Goal: Task Accomplishment & Management: Use online tool/utility

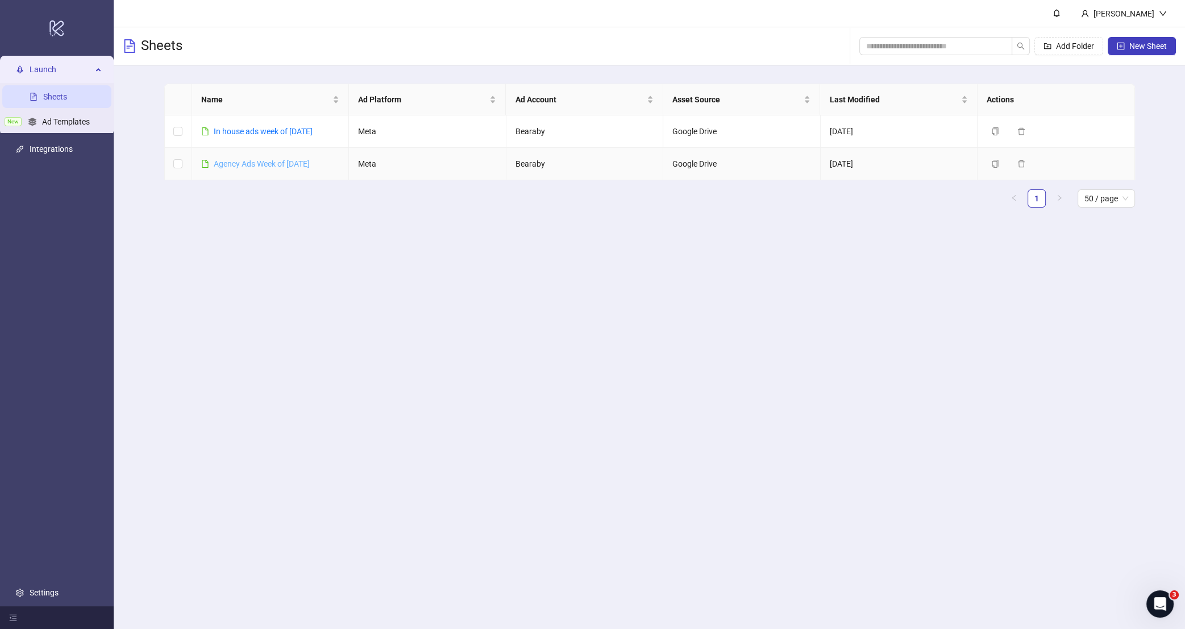
click at [259, 167] on link "Agency Ads Week of [DATE]" at bounding box center [262, 163] width 96 height 9
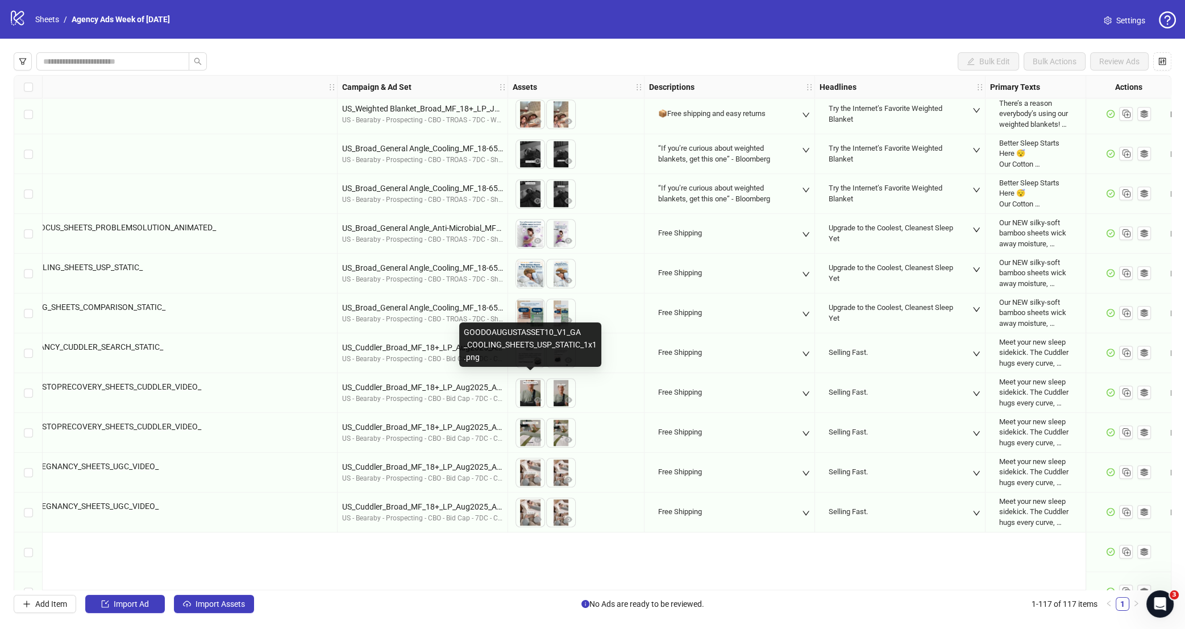
scroll to position [1879, 240]
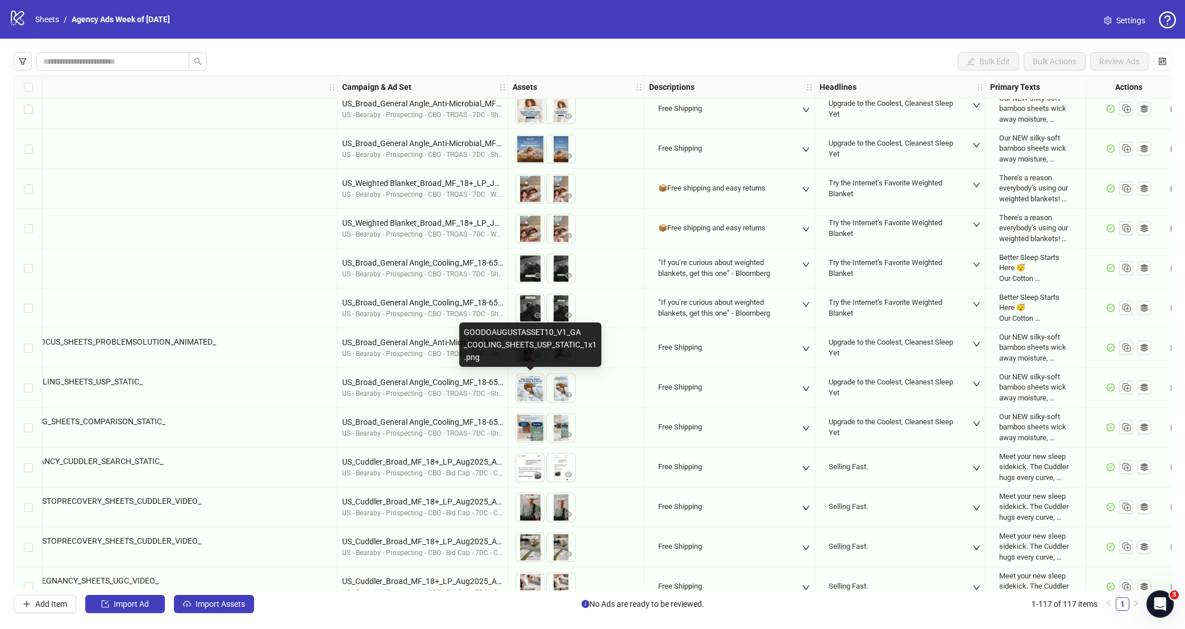
click at [531, 380] on img at bounding box center [530, 387] width 28 height 28
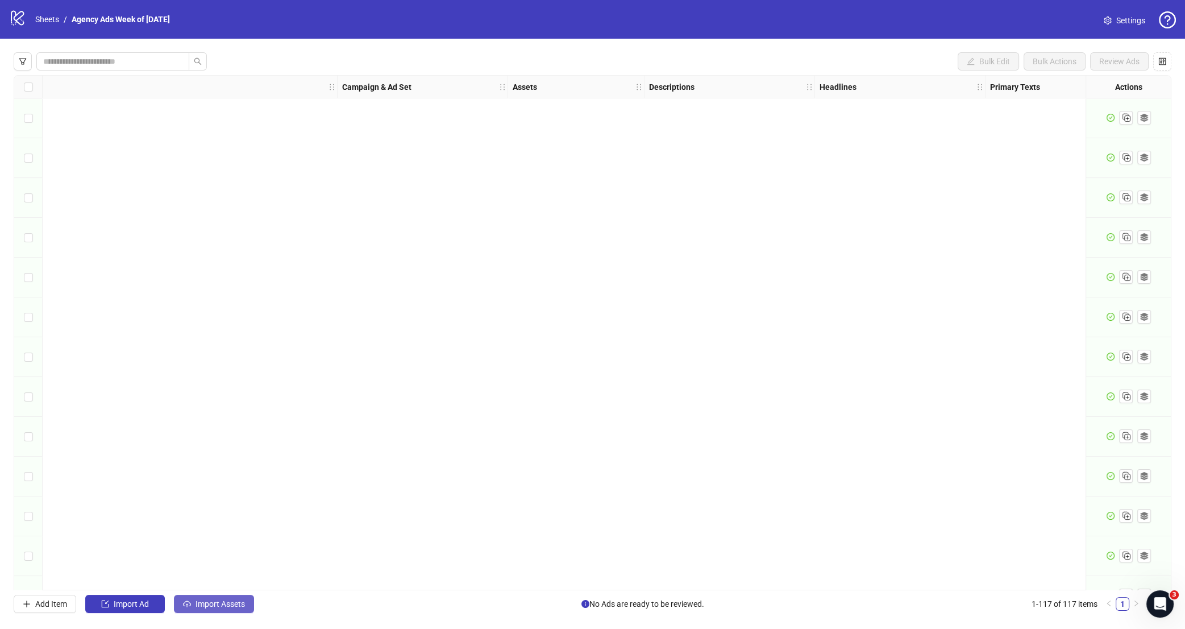
scroll to position [4163, 240]
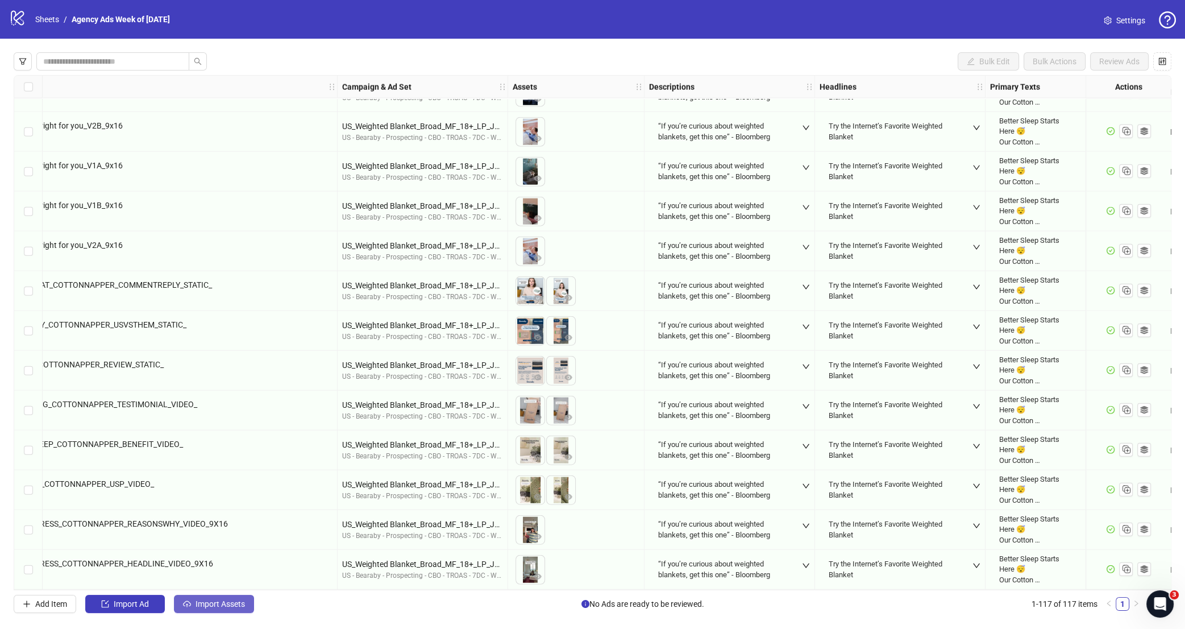
click at [203, 609] on button "Import Assets" at bounding box center [214, 603] width 80 height 18
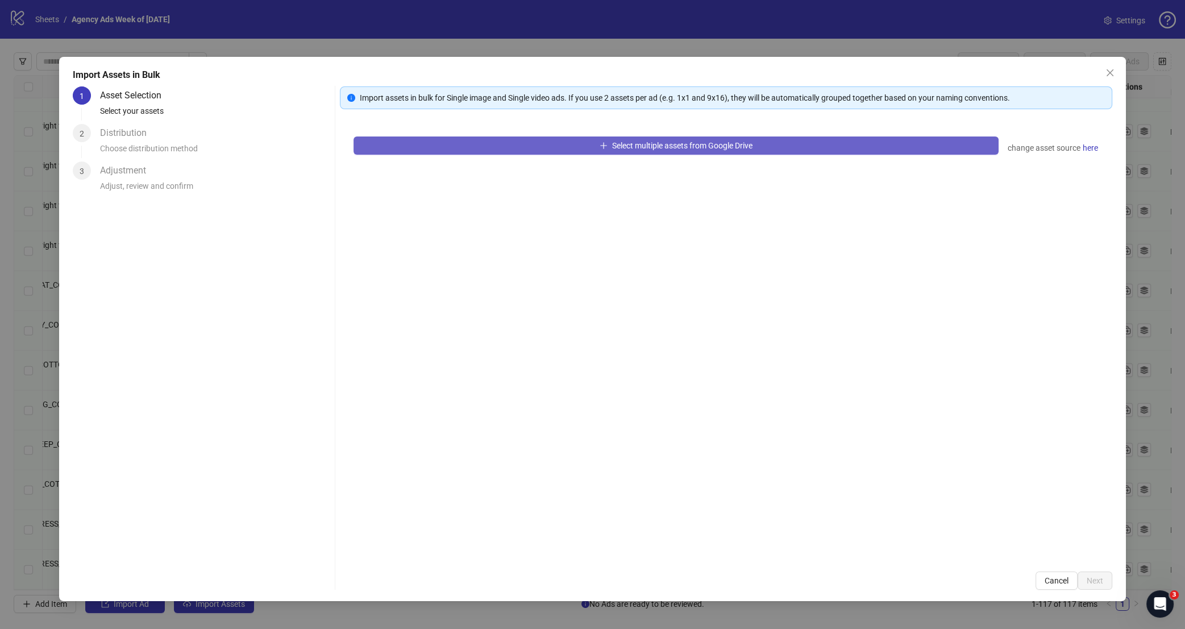
click at [585, 137] on button "Select multiple assets from Google Drive" at bounding box center [675, 145] width 645 height 18
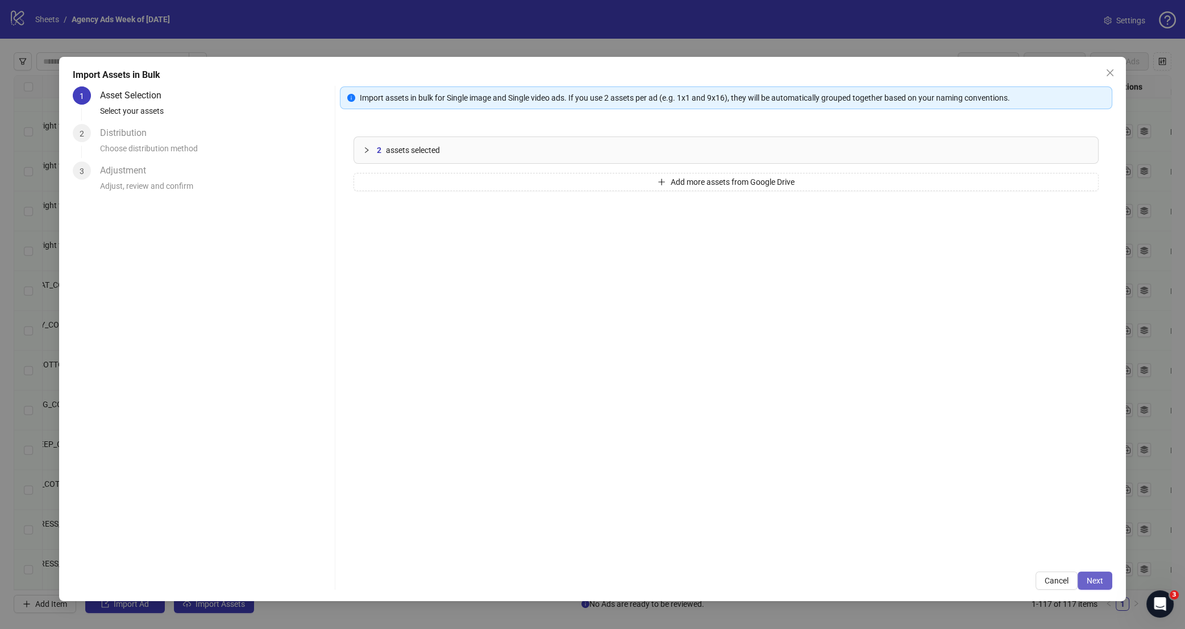
click at [1095, 578] on span "Next" at bounding box center [1095, 580] width 16 height 9
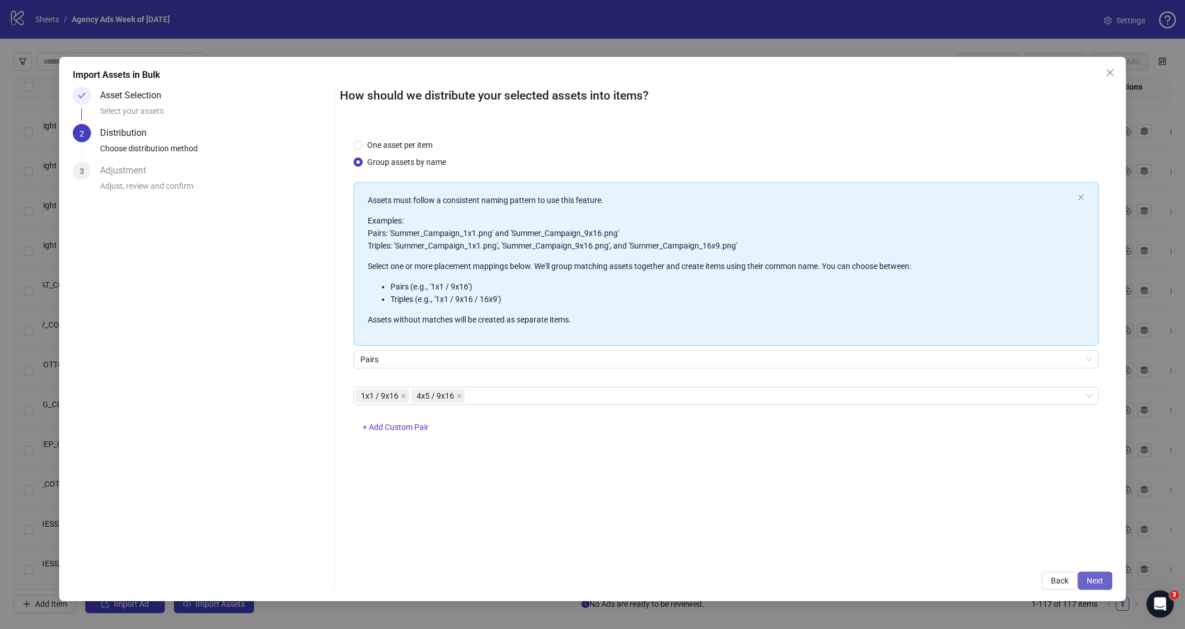
click at [1089, 575] on button "Next" at bounding box center [1094, 580] width 35 height 18
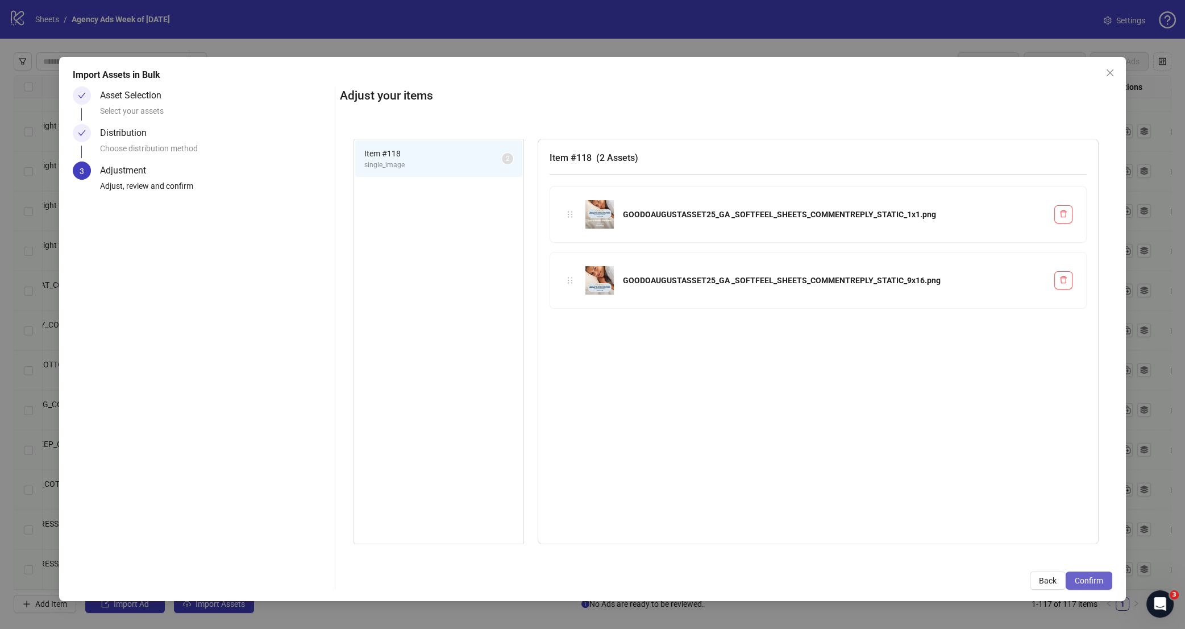
click at [1096, 581] on span "Confirm" at bounding box center [1089, 580] width 28 height 9
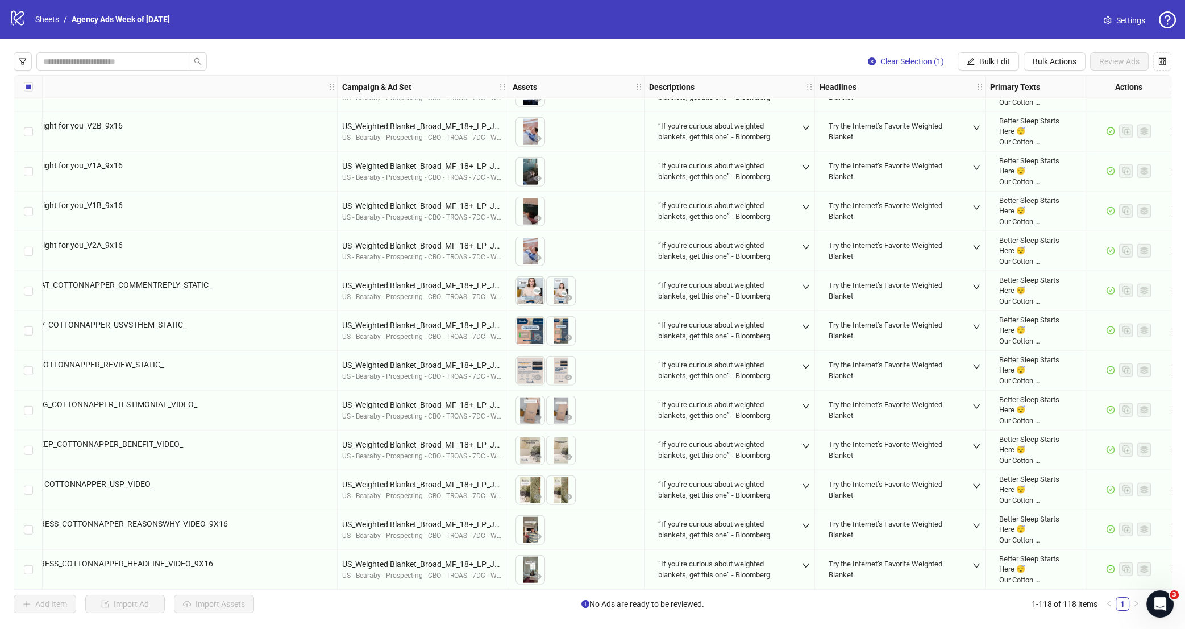
scroll to position [4203, 240]
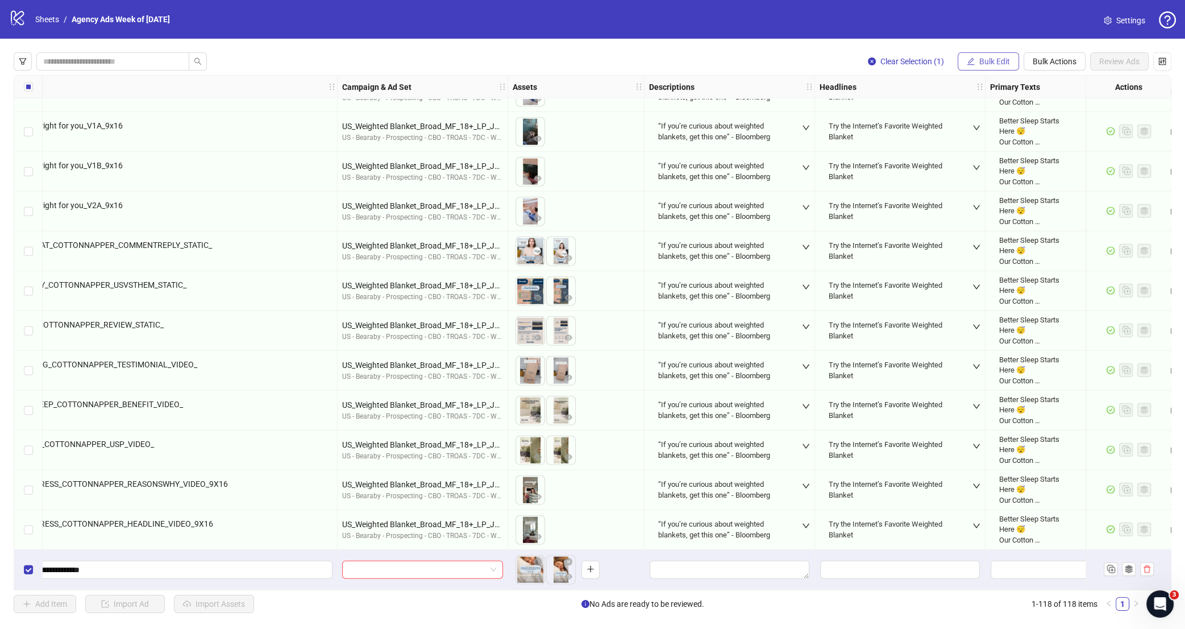
click at [990, 60] on span "Bulk Edit" at bounding box center [994, 61] width 31 height 9
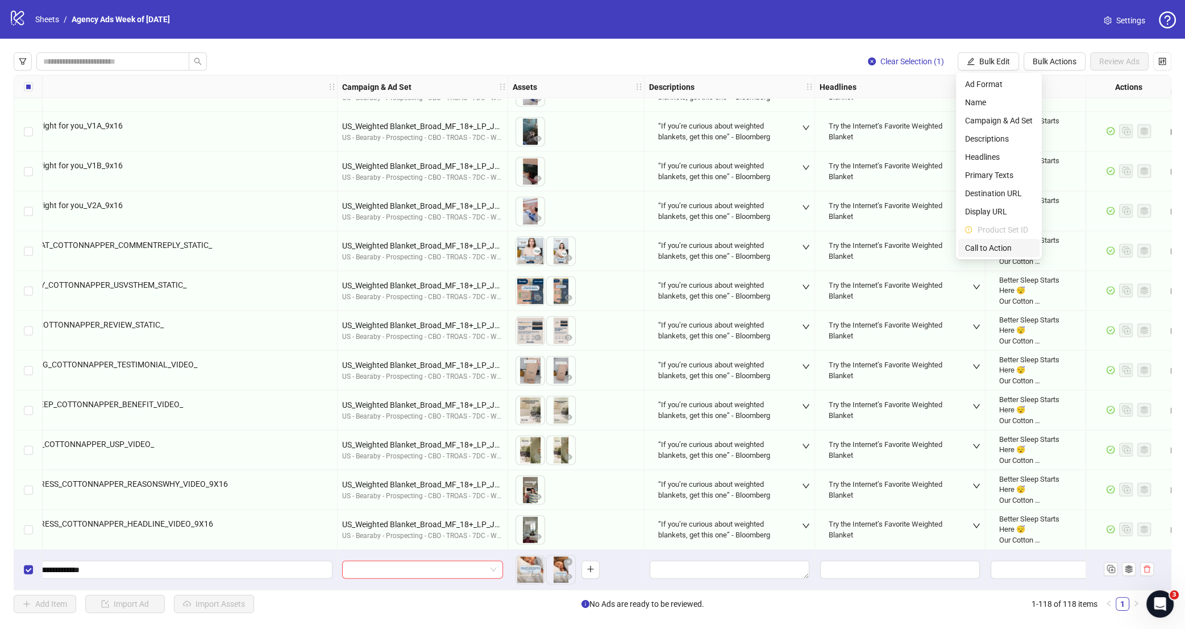
click at [989, 248] on span "Call to Action" at bounding box center [999, 248] width 68 height 13
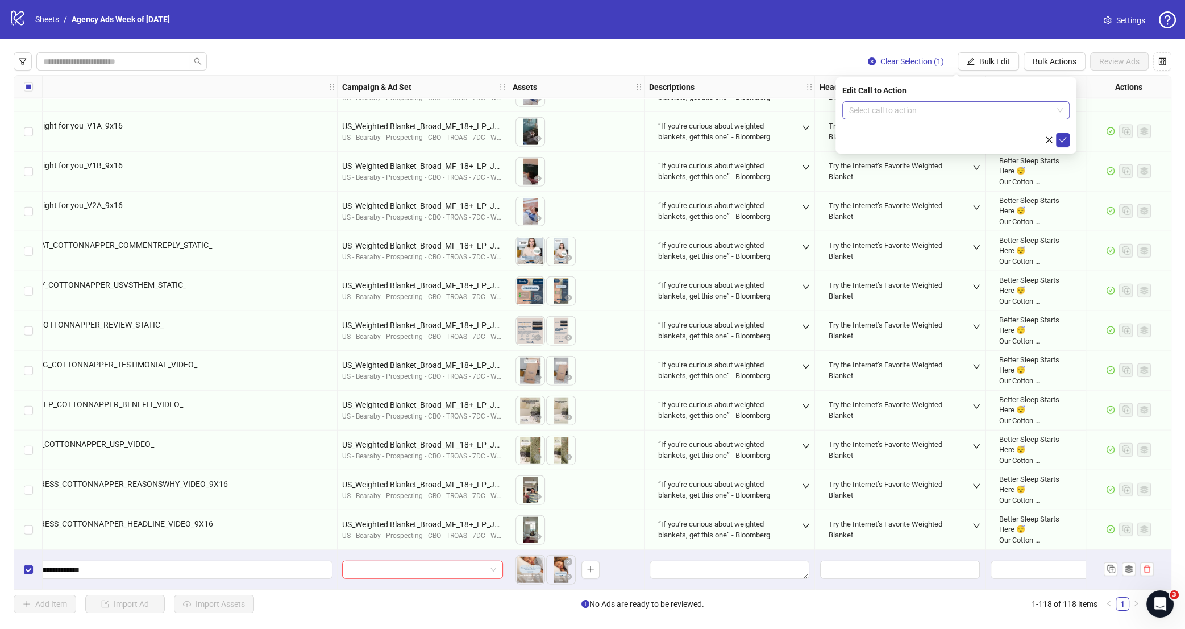
click at [964, 113] on input "search" at bounding box center [950, 110] width 203 height 17
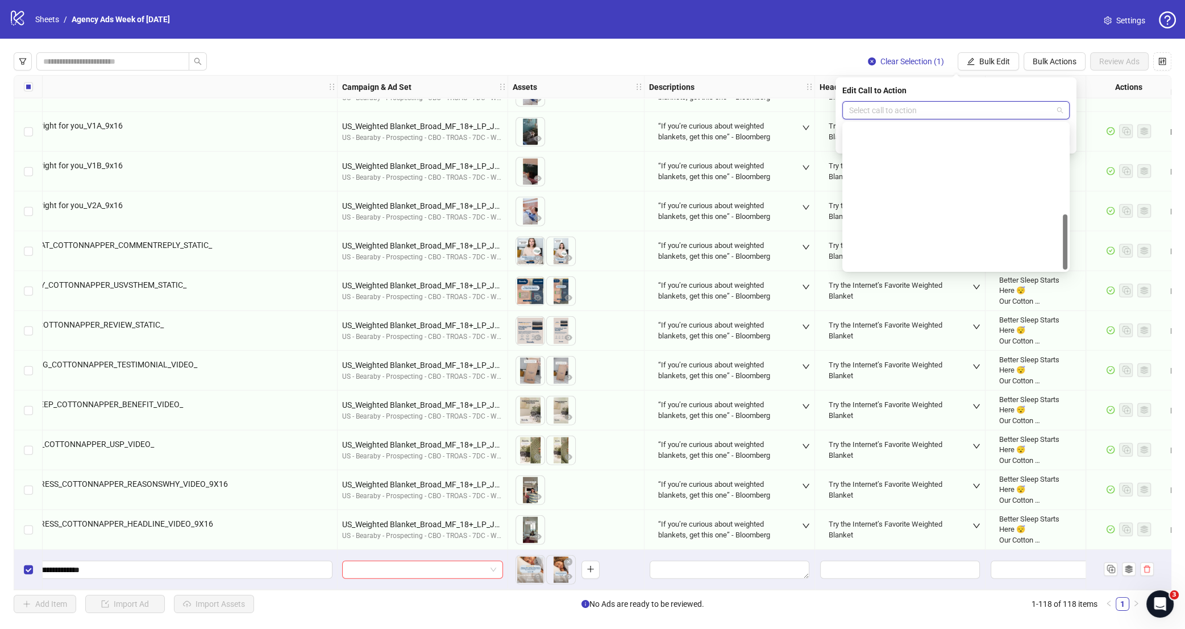
scroll to position [236, 0]
click at [915, 173] on div "Shop now" at bounding box center [955, 169] width 209 height 13
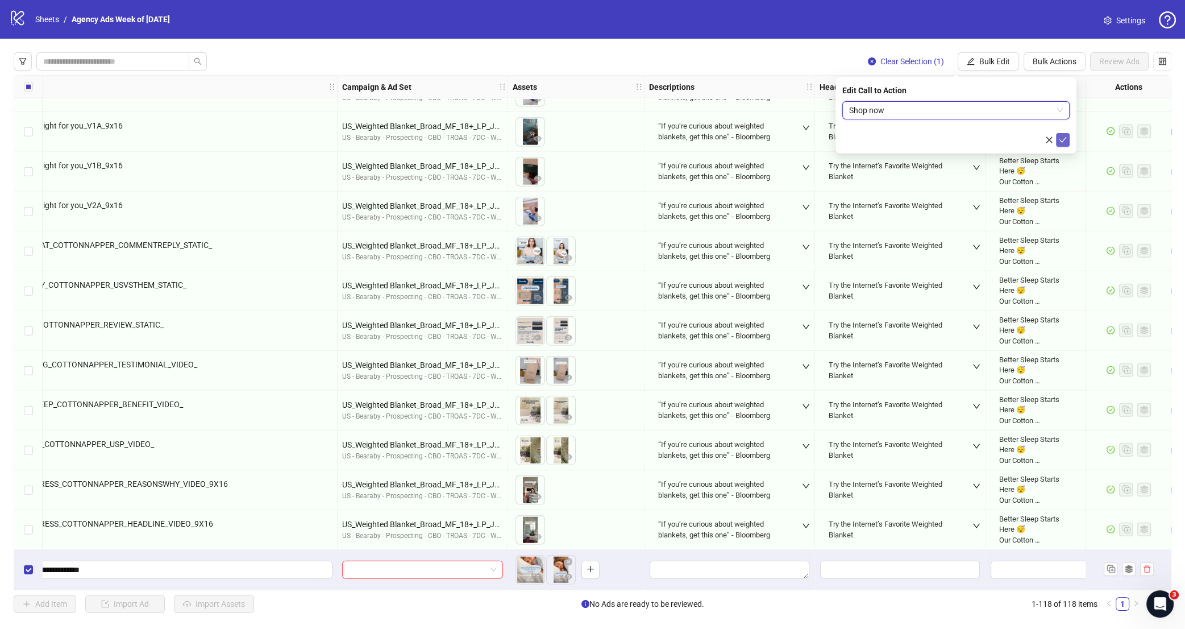
click at [1061, 137] on icon "check" at bounding box center [1063, 140] width 8 height 8
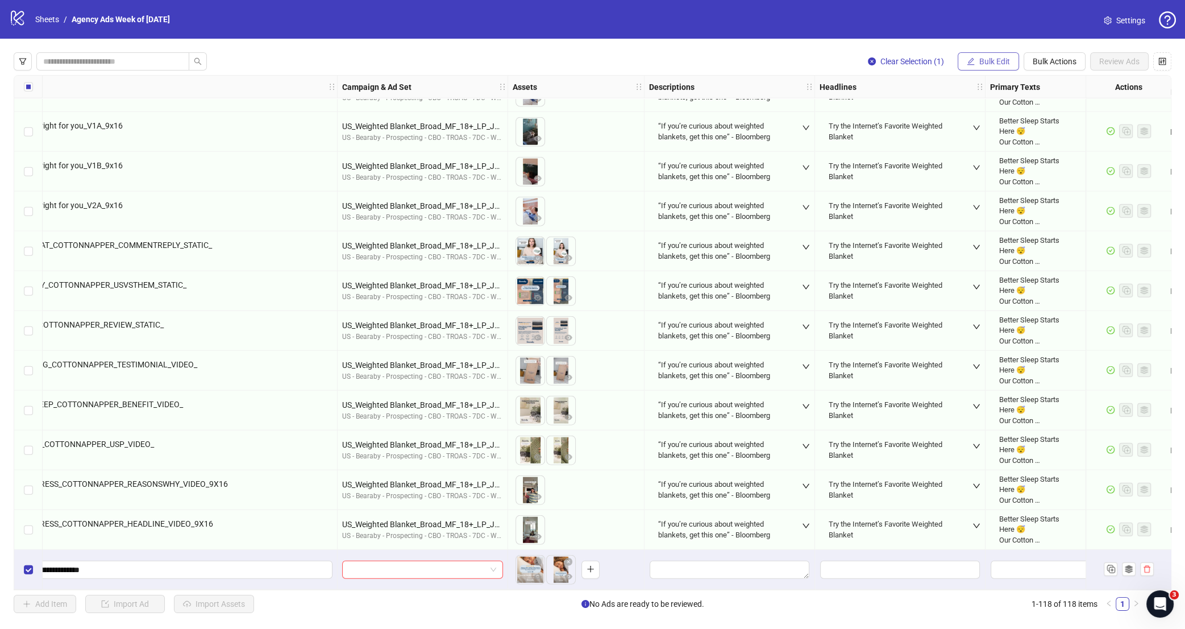
click at [997, 65] on span "Bulk Edit" at bounding box center [994, 61] width 31 height 9
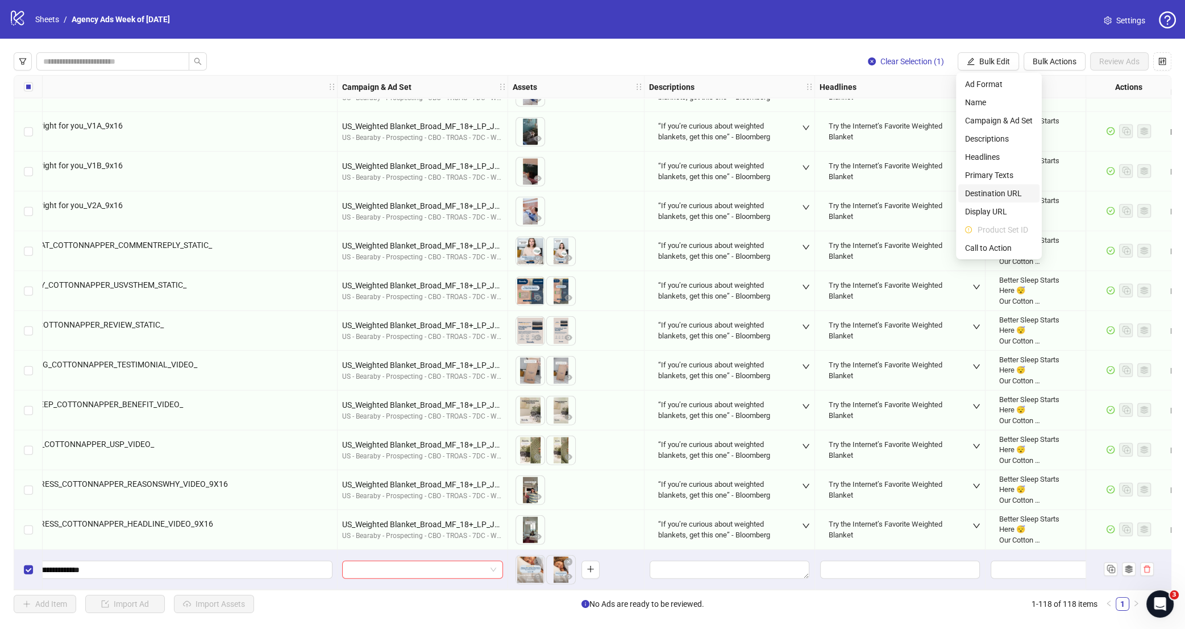
click at [1010, 193] on span "Destination URL" at bounding box center [999, 193] width 68 height 13
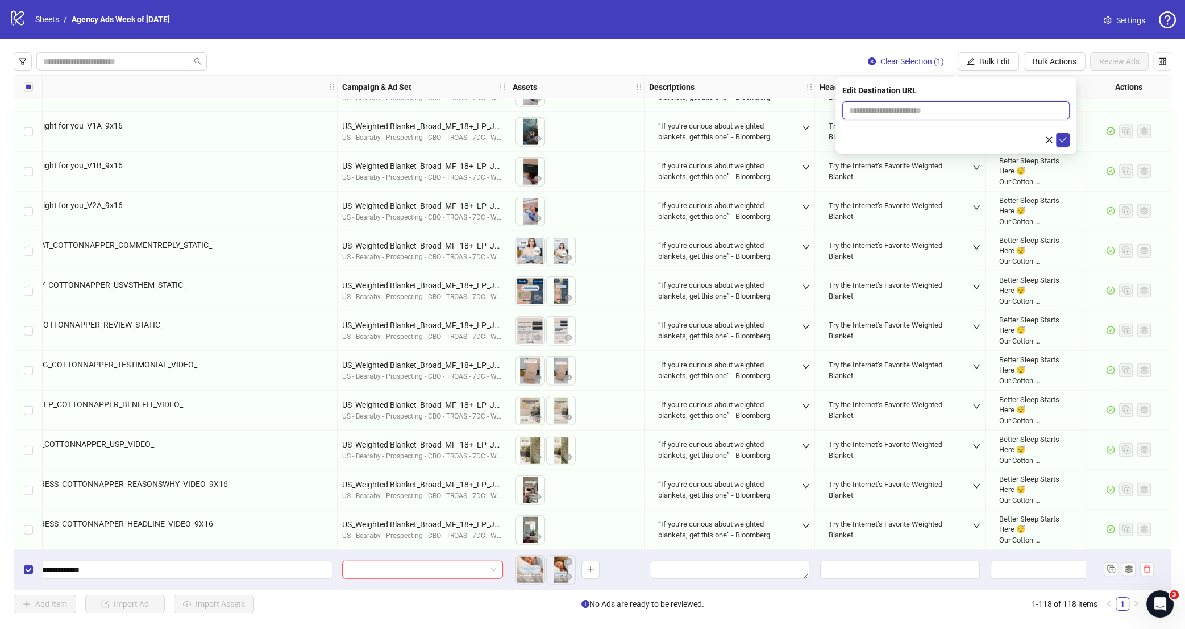
click at [942, 115] on input "text" at bounding box center [951, 110] width 205 height 13
click at [942, 114] on input "text" at bounding box center [951, 110] width 205 height 13
type input "**********"
click at [1061, 143] on icon "check" at bounding box center [1063, 140] width 8 height 8
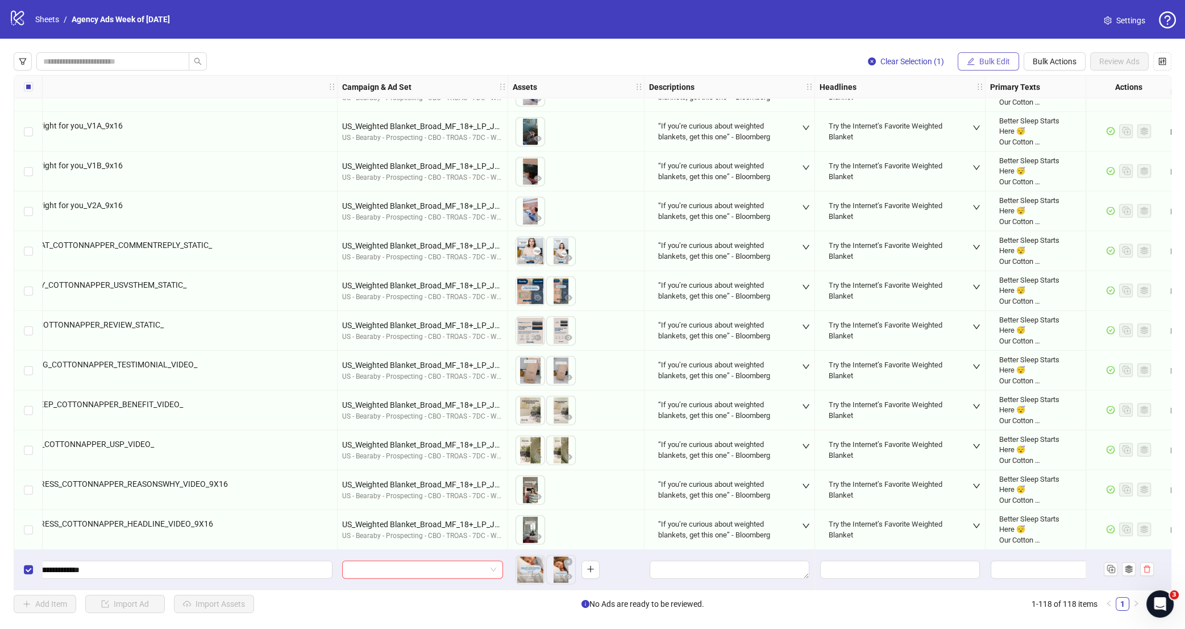
click at [1006, 61] on span "Bulk Edit" at bounding box center [994, 61] width 31 height 9
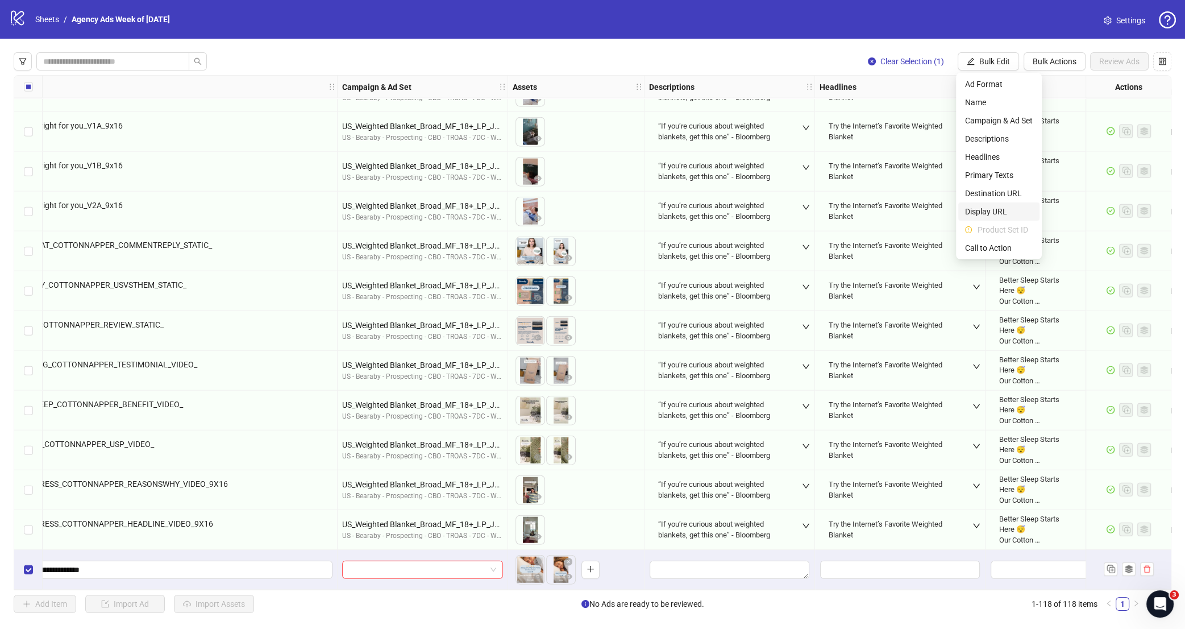
click at [1000, 215] on span "Display URL" at bounding box center [999, 211] width 68 height 13
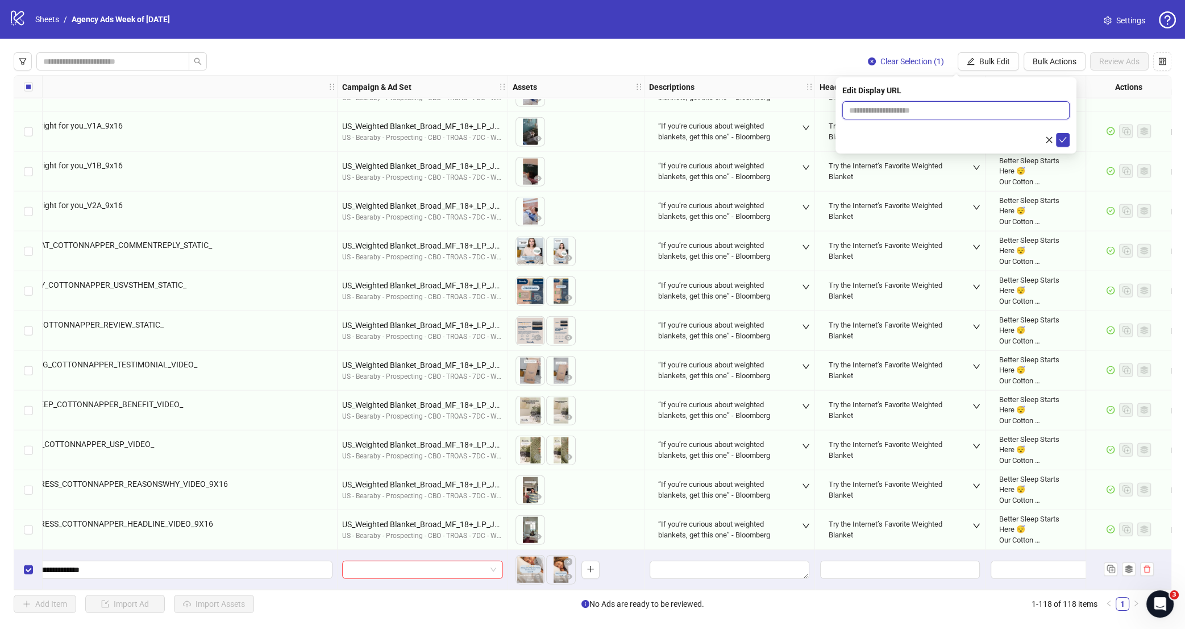
click at [985, 108] on input "text" at bounding box center [955, 110] width 227 height 18
type input "**********"
click at [1060, 143] on icon "check" at bounding box center [1063, 140] width 8 height 8
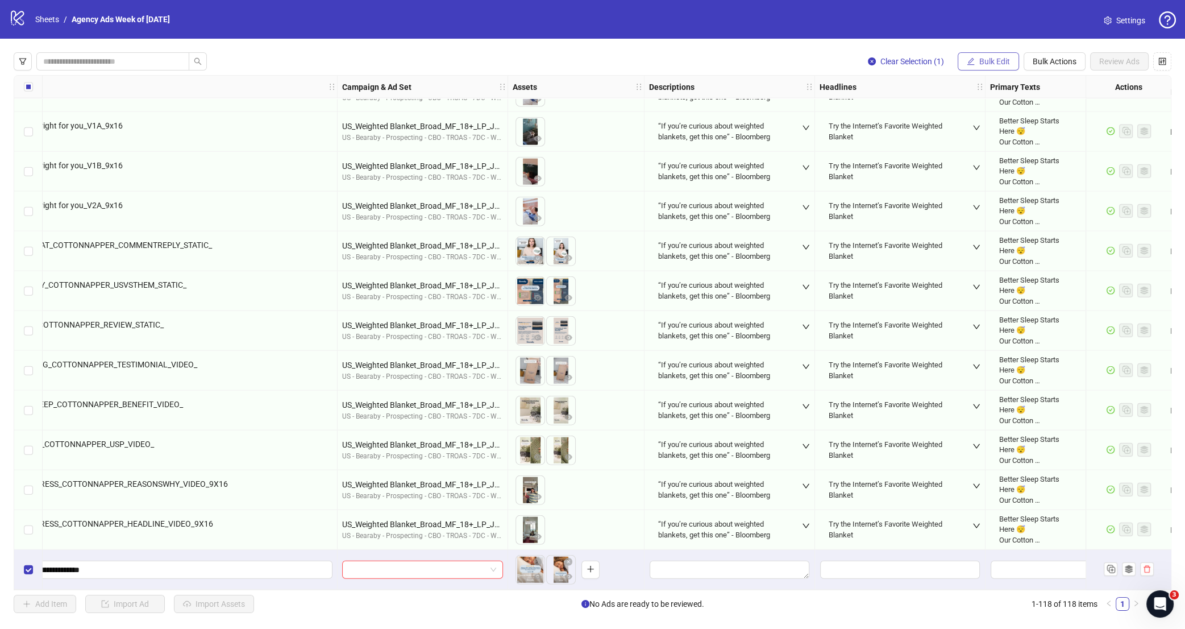
click at [975, 59] on button "Bulk Edit" at bounding box center [988, 61] width 61 height 18
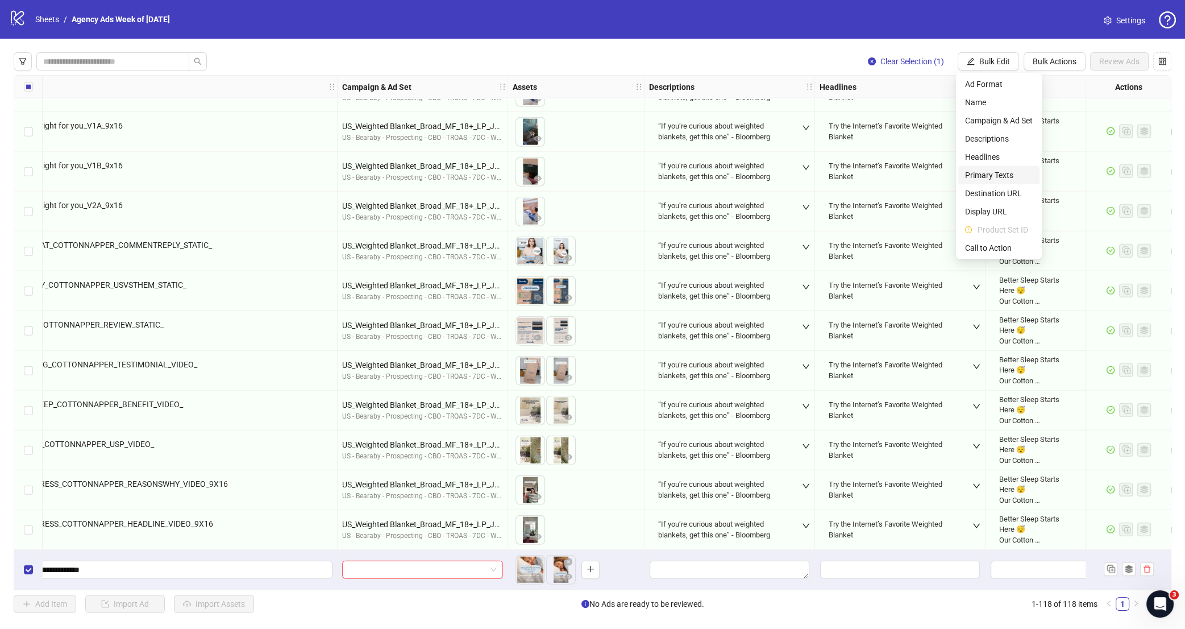
click at [1011, 174] on span "Primary Texts" at bounding box center [999, 175] width 68 height 13
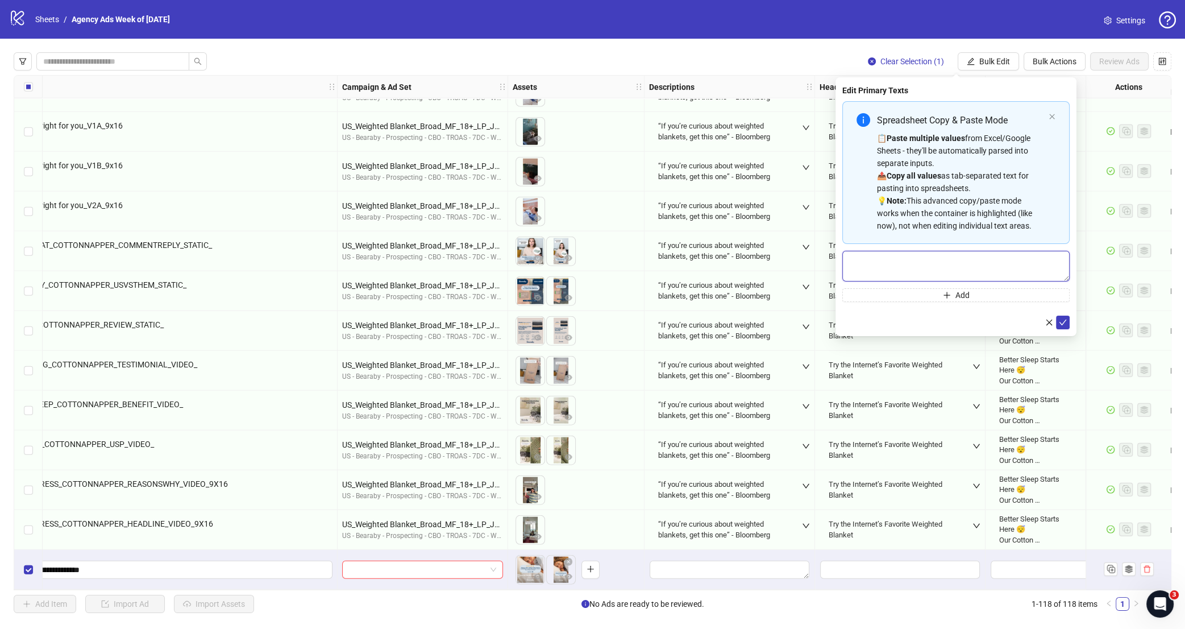
click at [932, 260] on textarea "Multi-text input container - paste or copy values" at bounding box center [955, 266] width 227 height 31
paste textarea "**********"
type textarea "**********"
click at [1066, 320] on icon "check" at bounding box center [1063, 322] width 8 height 8
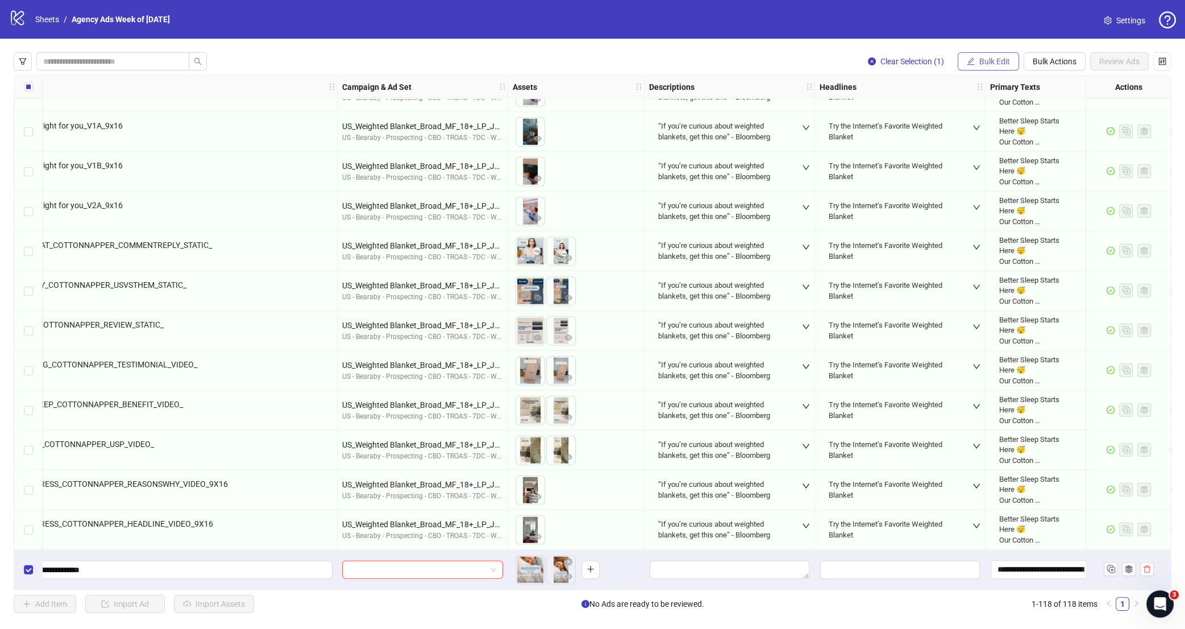
click at [985, 64] on span "Bulk Edit" at bounding box center [994, 61] width 31 height 9
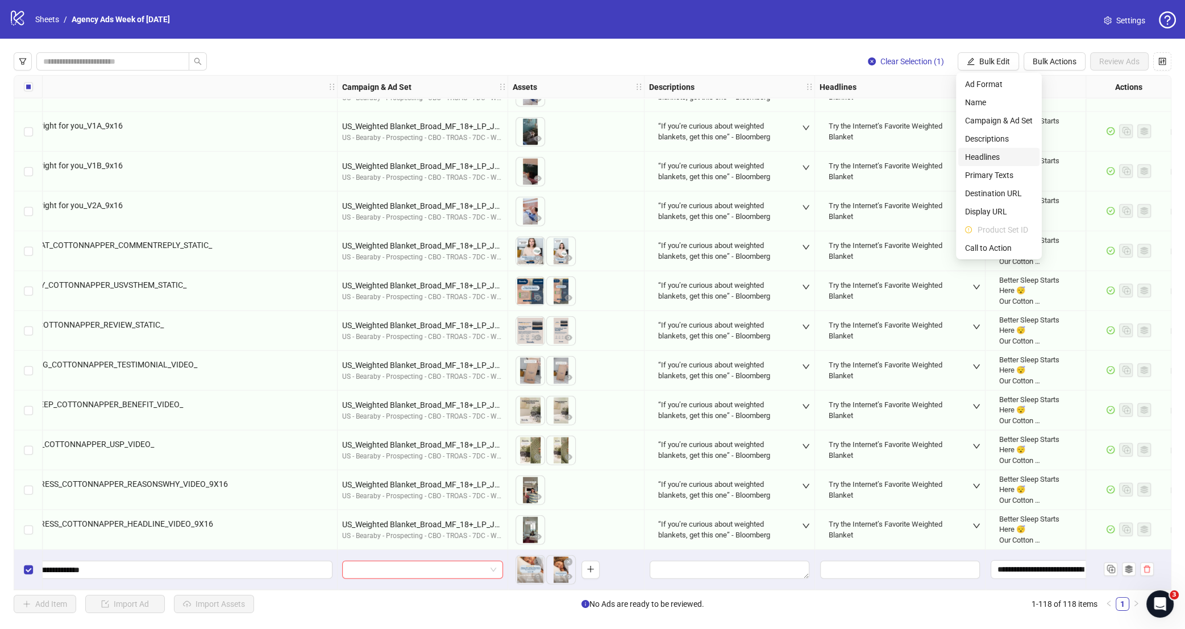
click at [983, 159] on span "Headlines" at bounding box center [999, 157] width 68 height 13
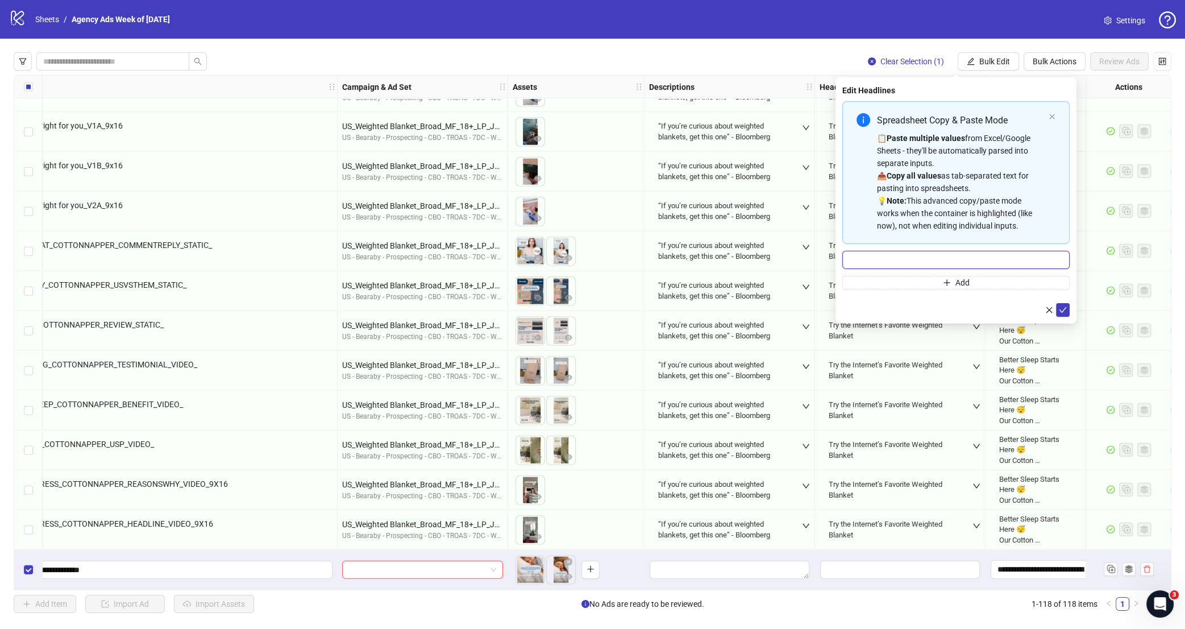
drag, startPoint x: 972, startPoint y: 255, endPoint x: 968, endPoint y: 242, distance: 13.7
click at [973, 256] on input "Multi-input container - paste or copy values" at bounding box center [955, 260] width 227 height 18
paste input "**********"
type input "**********"
click at [1066, 311] on icon "check" at bounding box center [1063, 310] width 8 height 8
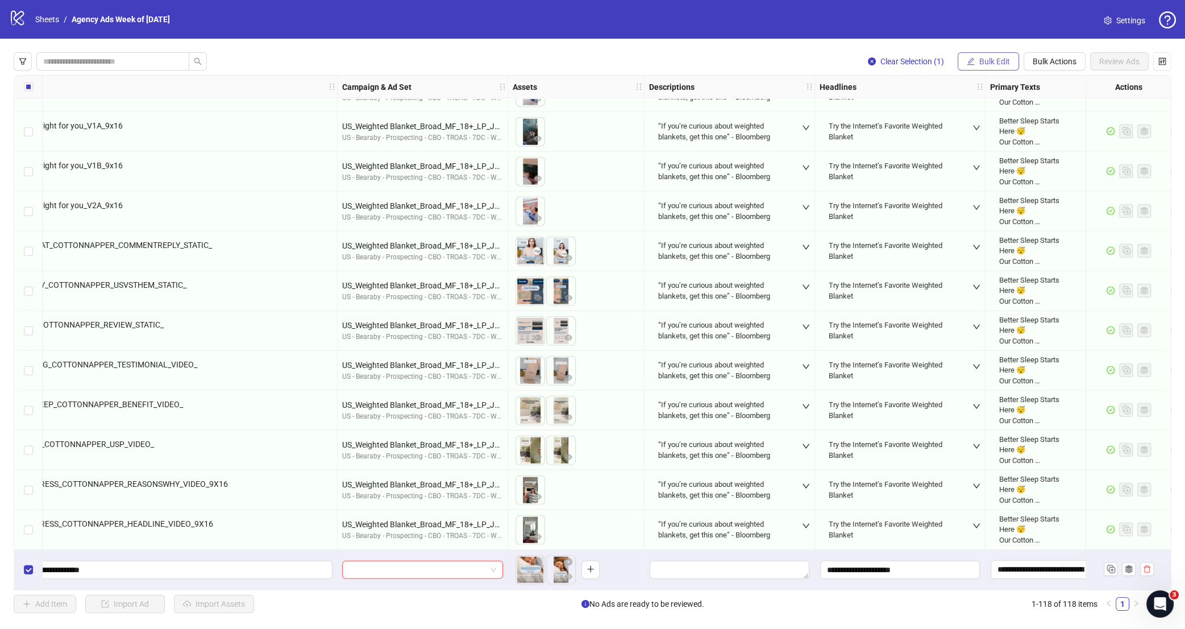
click at [991, 64] on span "Bulk Edit" at bounding box center [994, 61] width 31 height 9
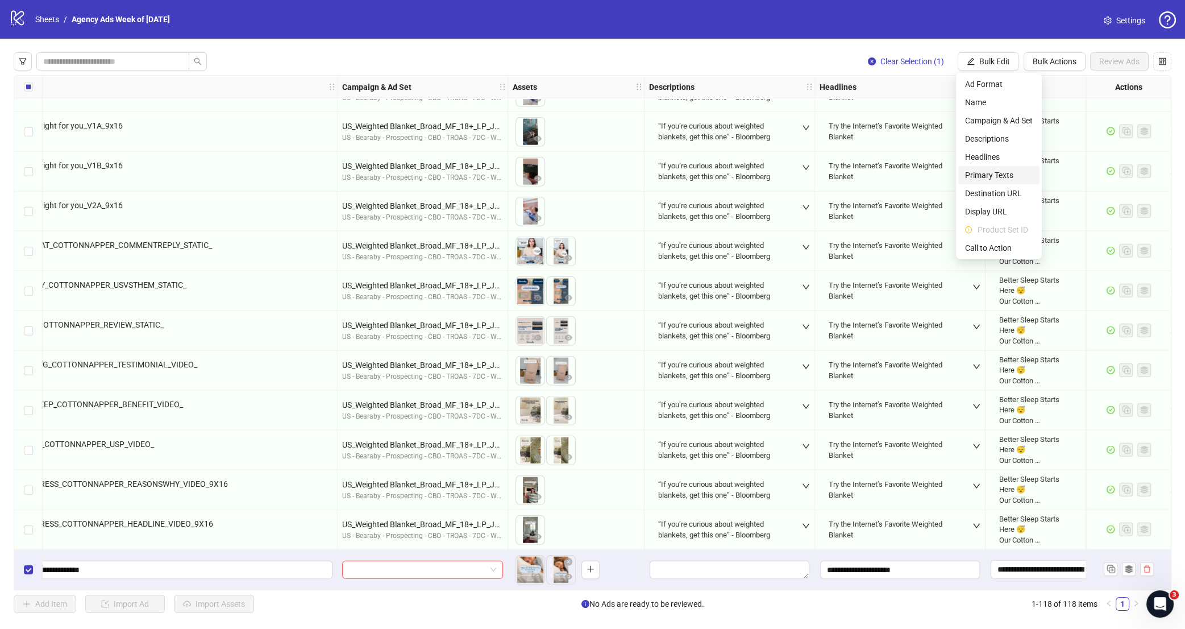
click at [996, 178] on span "Primary Texts" at bounding box center [999, 175] width 68 height 13
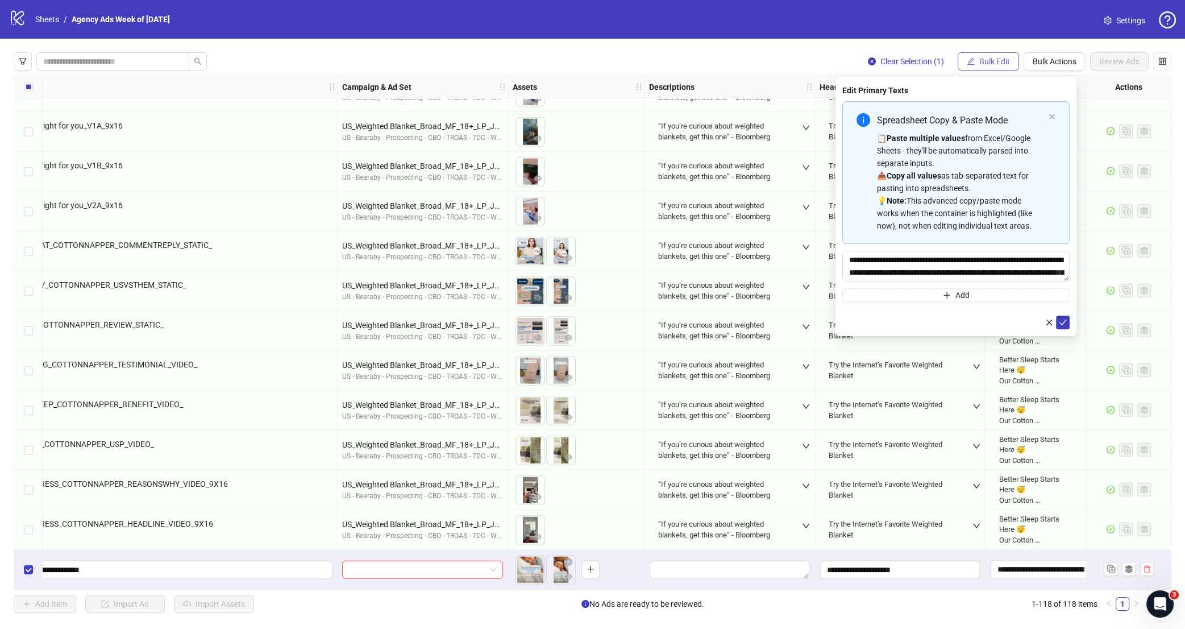
click at [967, 55] on button "Bulk Edit" at bounding box center [988, 61] width 61 height 18
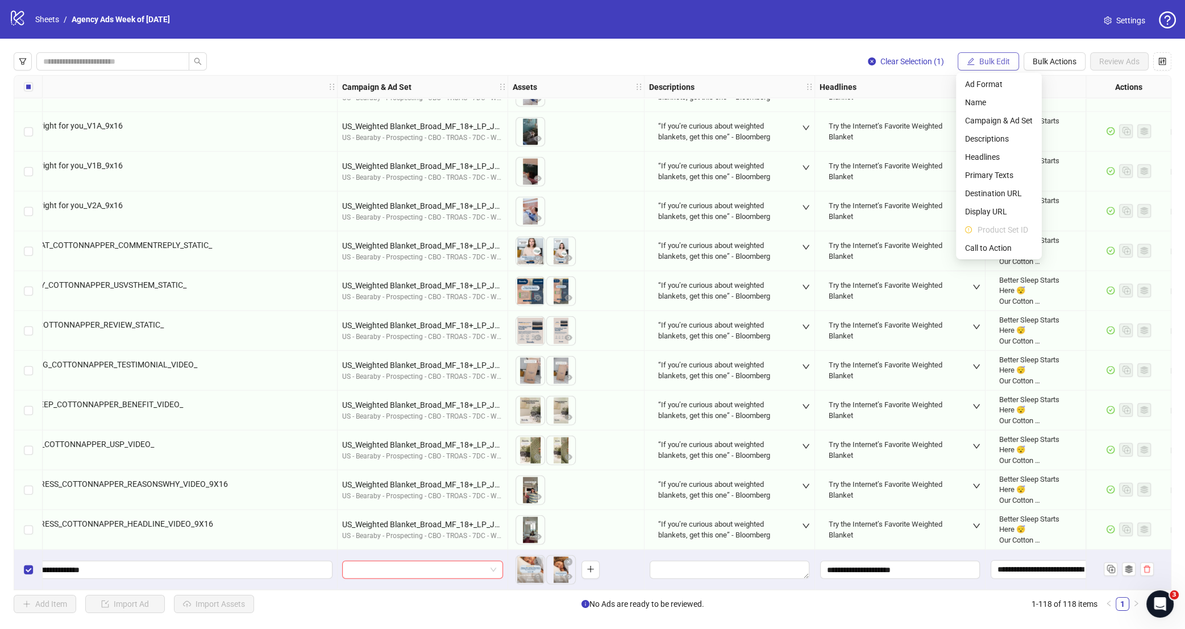
click at [973, 58] on icon "edit" at bounding box center [971, 61] width 8 height 8
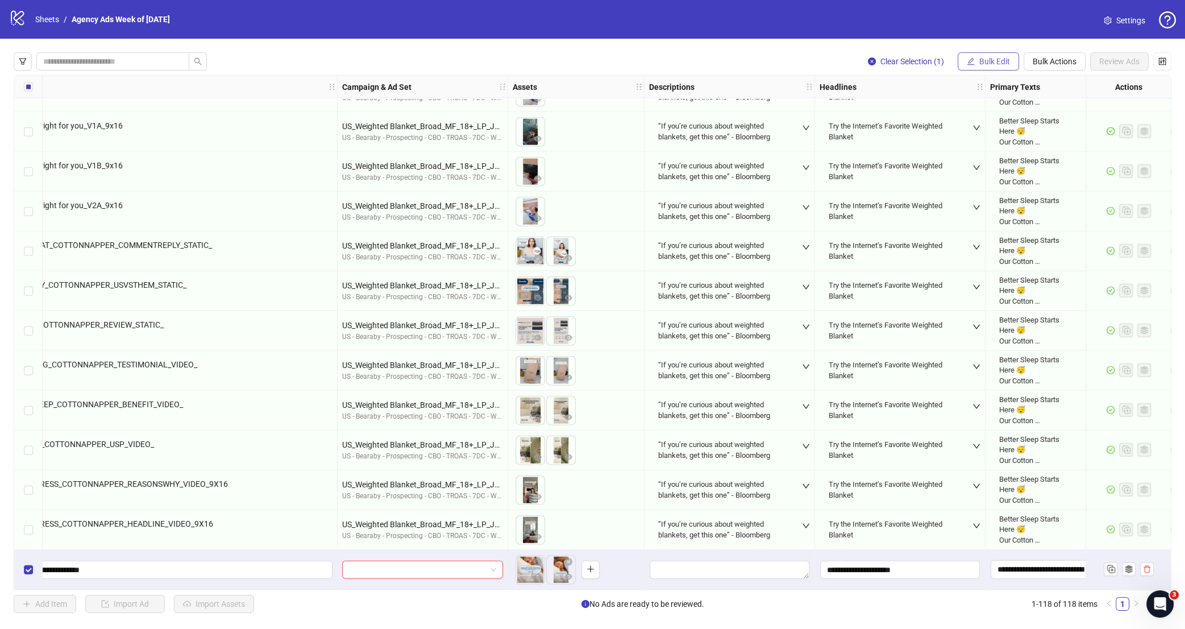
click at [975, 60] on button "Bulk Edit" at bounding box center [988, 61] width 61 height 18
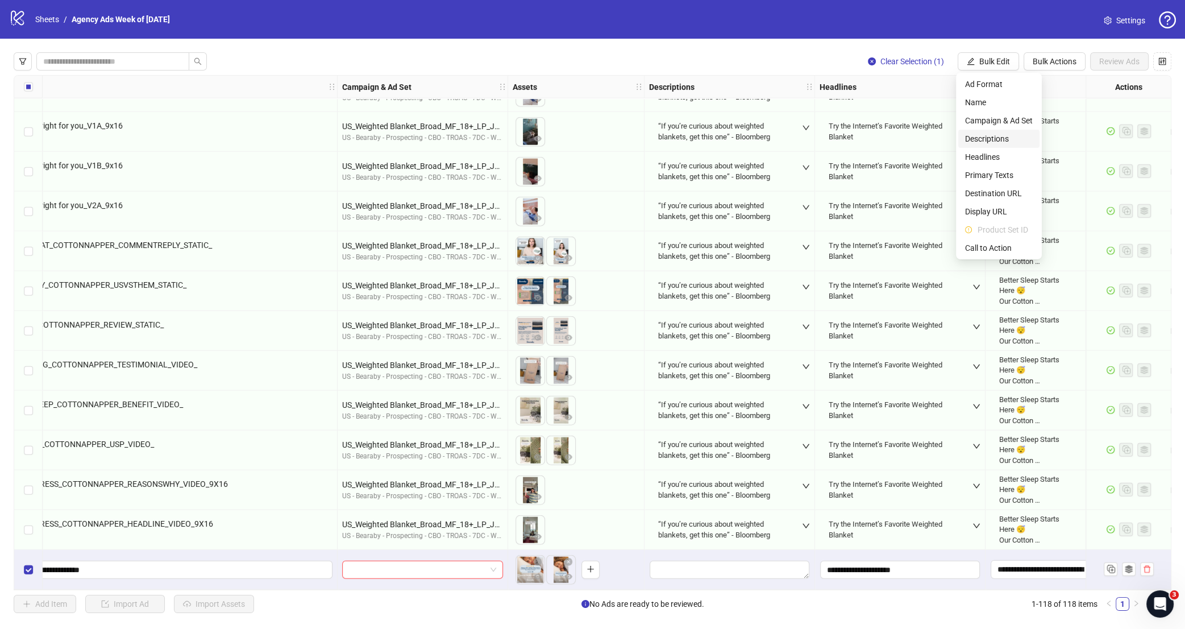
click at [1006, 136] on span "Descriptions" at bounding box center [999, 138] width 68 height 13
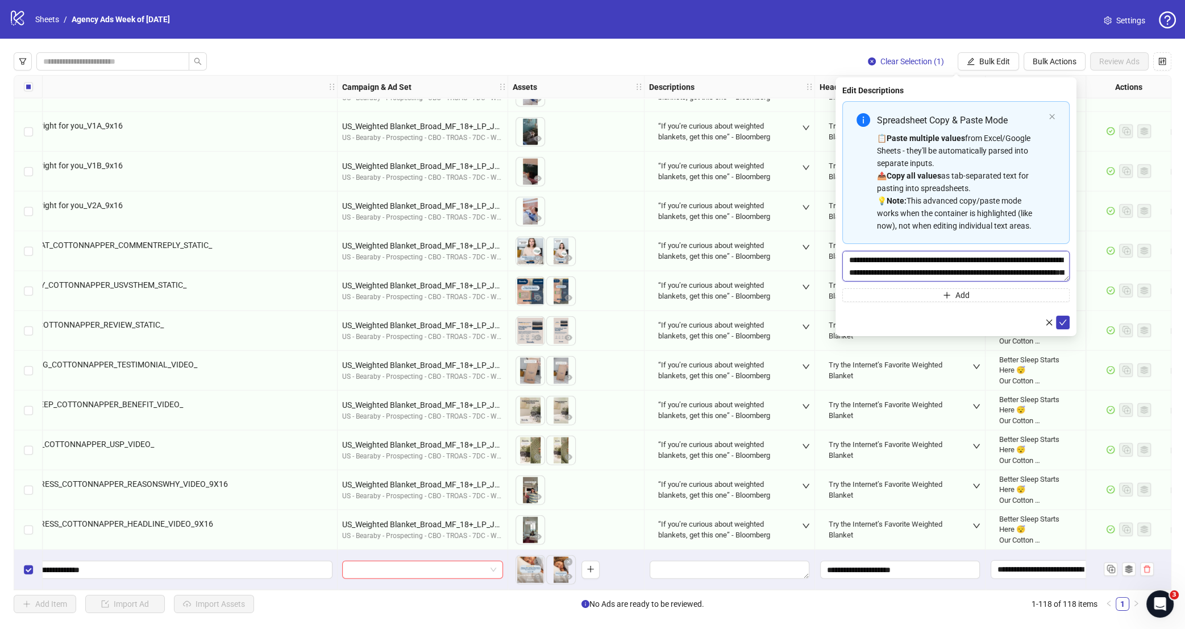
click at [889, 261] on textarea "**********" at bounding box center [955, 266] width 227 height 31
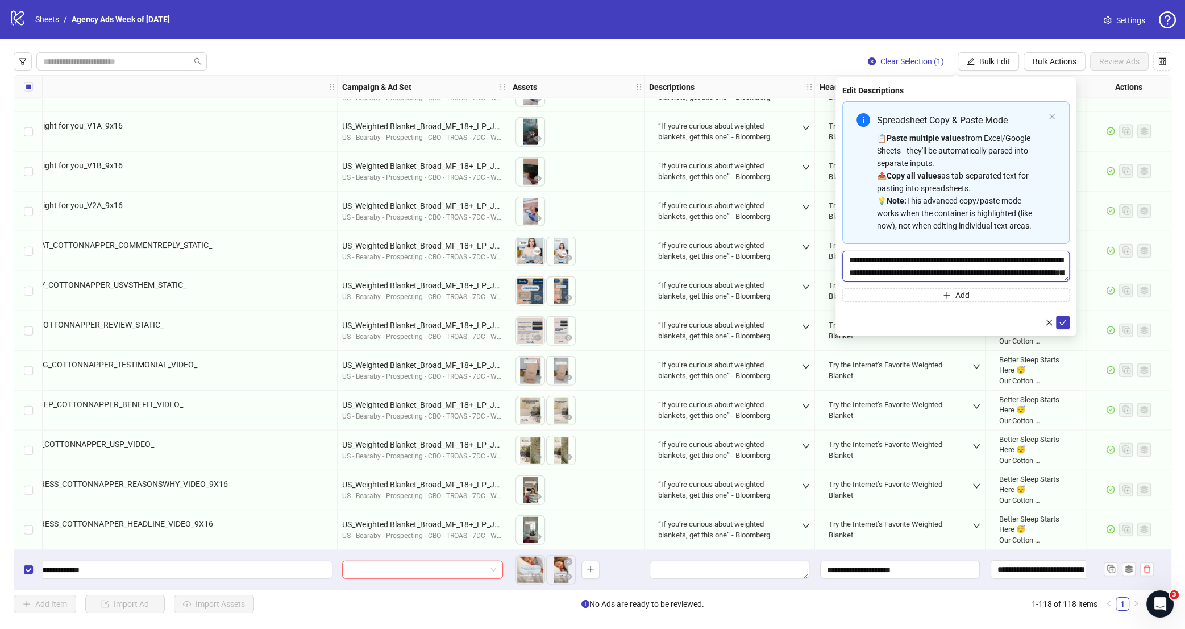
click at [889, 261] on textarea "**********" at bounding box center [955, 266] width 227 height 31
paste textarea "Multi-text input container - paste or copy values"
type textarea "**********"
click at [1063, 318] on button "submit" at bounding box center [1063, 322] width 14 height 14
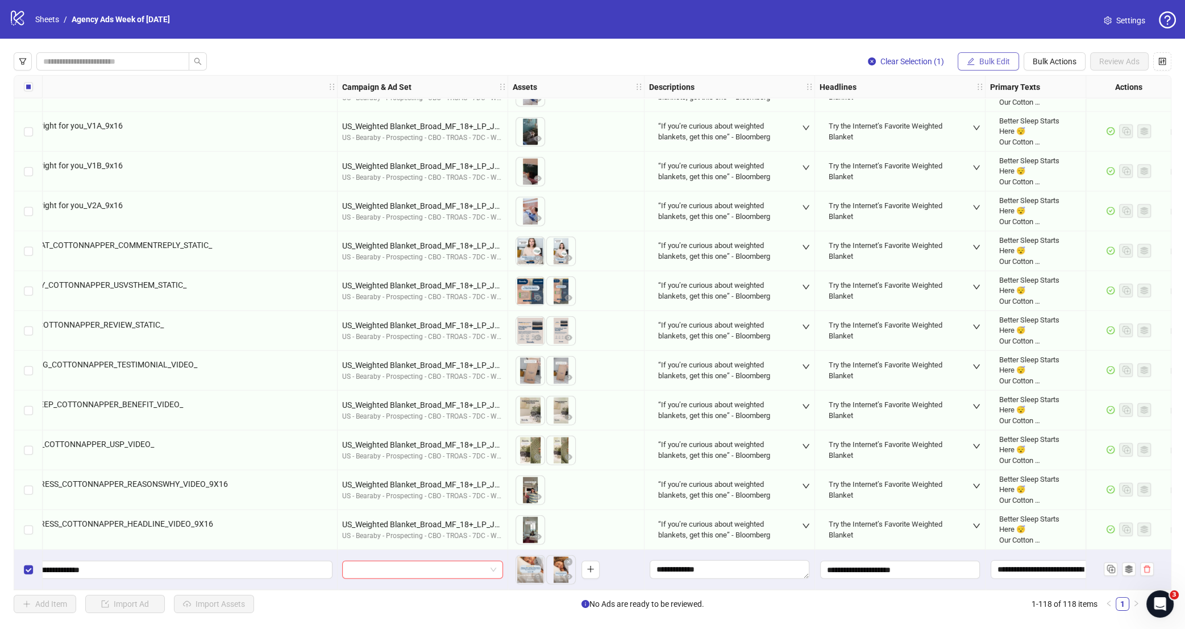
click at [989, 64] on span "Bulk Edit" at bounding box center [994, 61] width 31 height 9
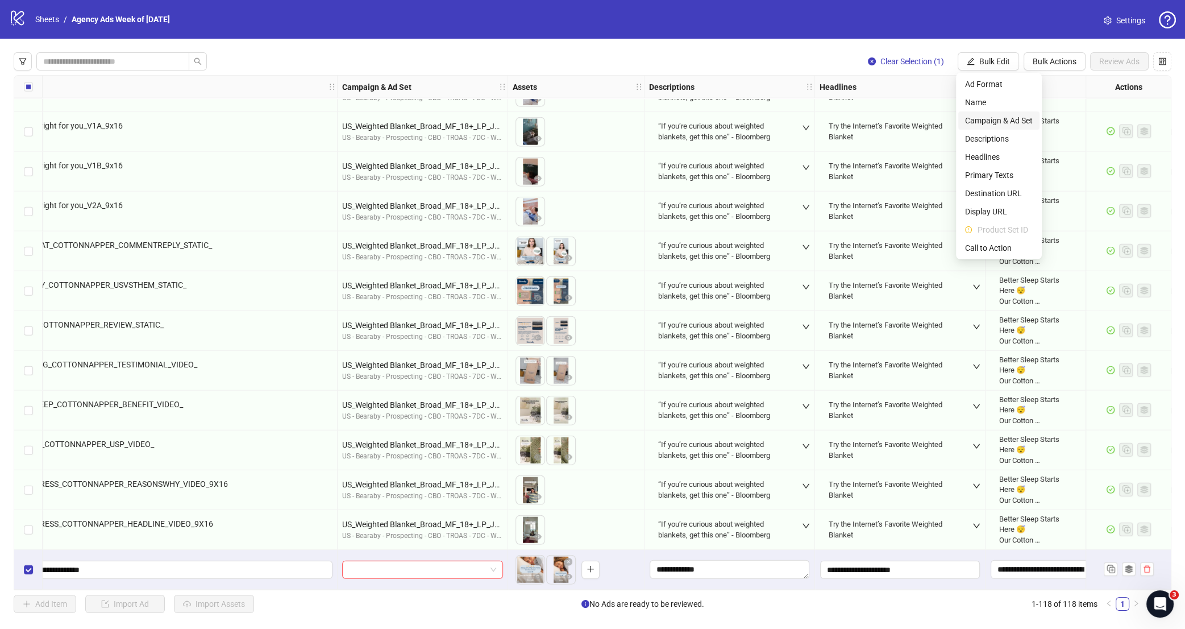
click at [1002, 124] on span "Campaign & Ad Set" at bounding box center [999, 120] width 68 height 13
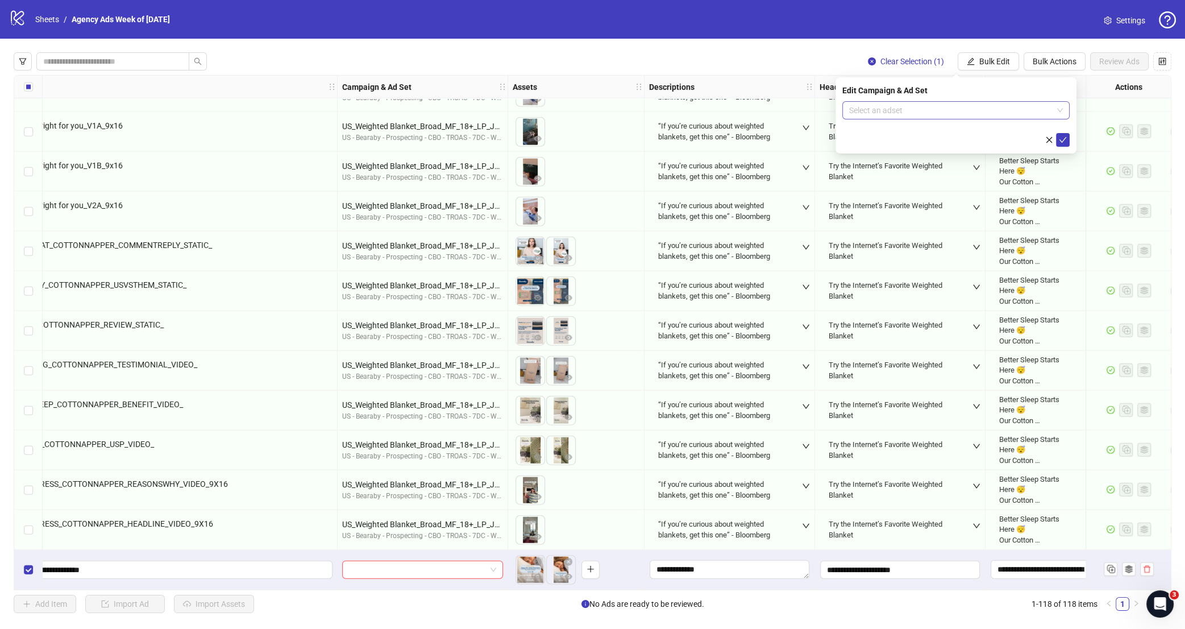
click at [959, 113] on input "search" at bounding box center [950, 110] width 203 height 17
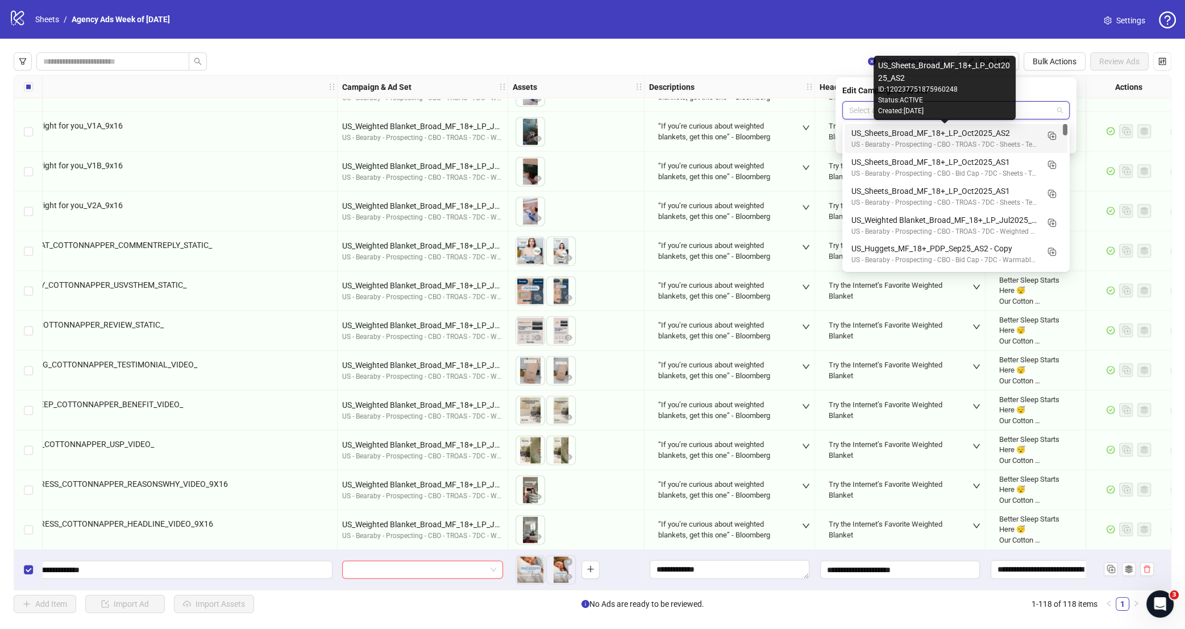
click at [989, 131] on div "US_Sheets_Broad_MF_18+_LP_Oct2025_AS2" at bounding box center [944, 133] width 186 height 13
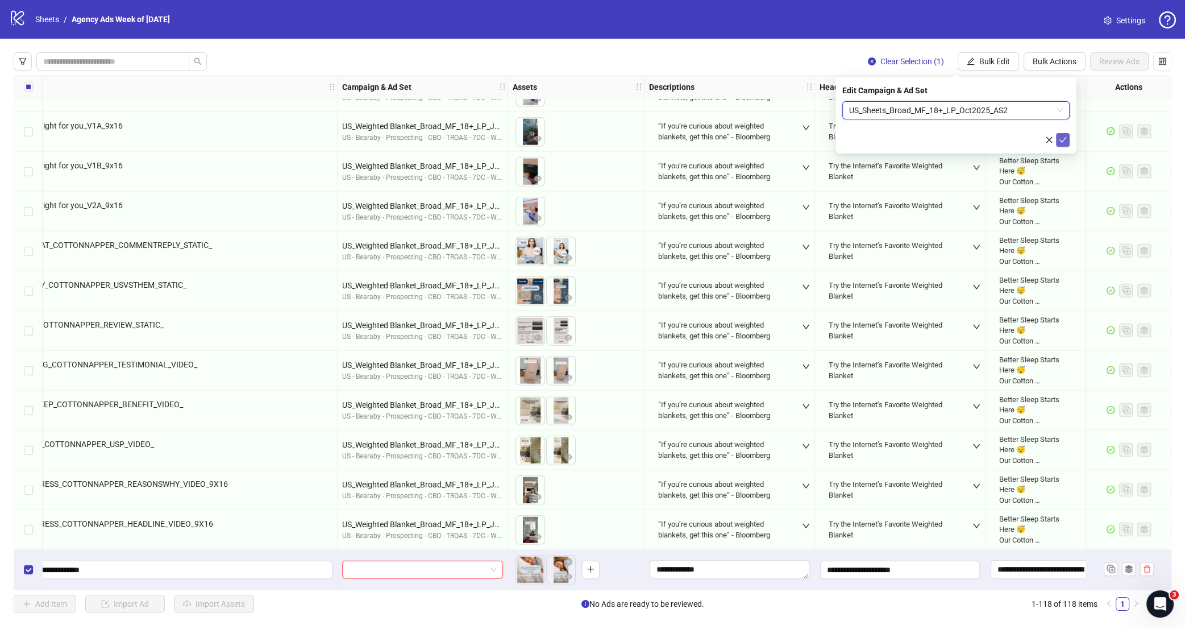
click at [1059, 142] on icon "check" at bounding box center [1063, 140] width 8 height 8
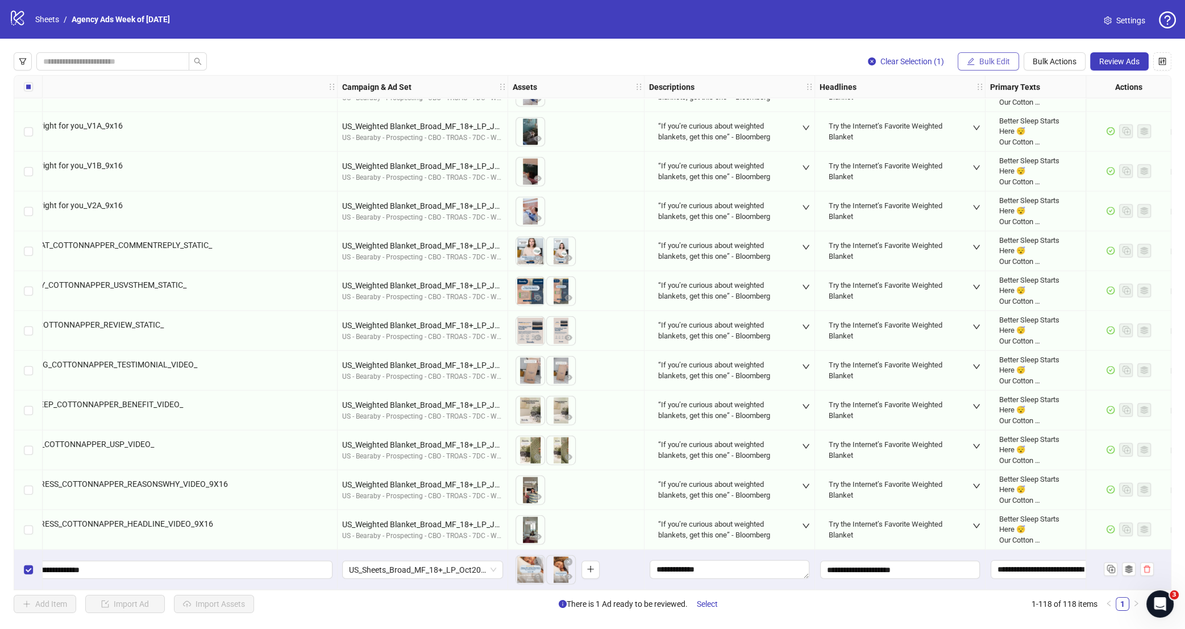
click at [995, 69] on button "Bulk Edit" at bounding box center [988, 61] width 61 height 18
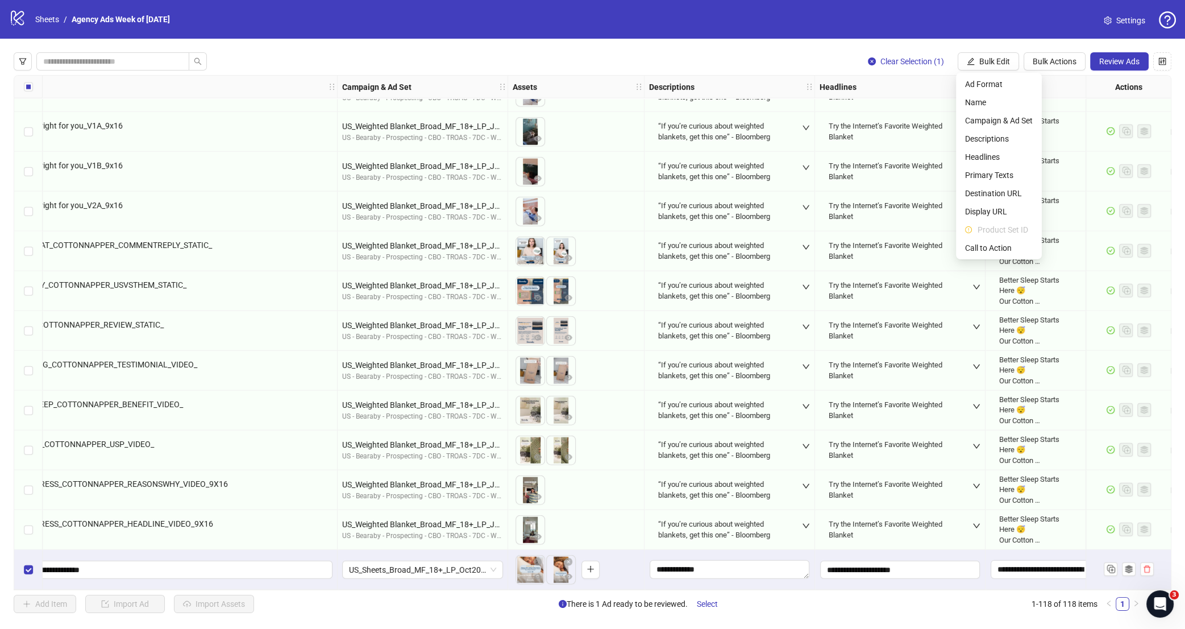
click at [802, 58] on div "Clear Selection (1) Bulk Edit Bulk Actions Review Ads" at bounding box center [593, 61] width 1158 height 18
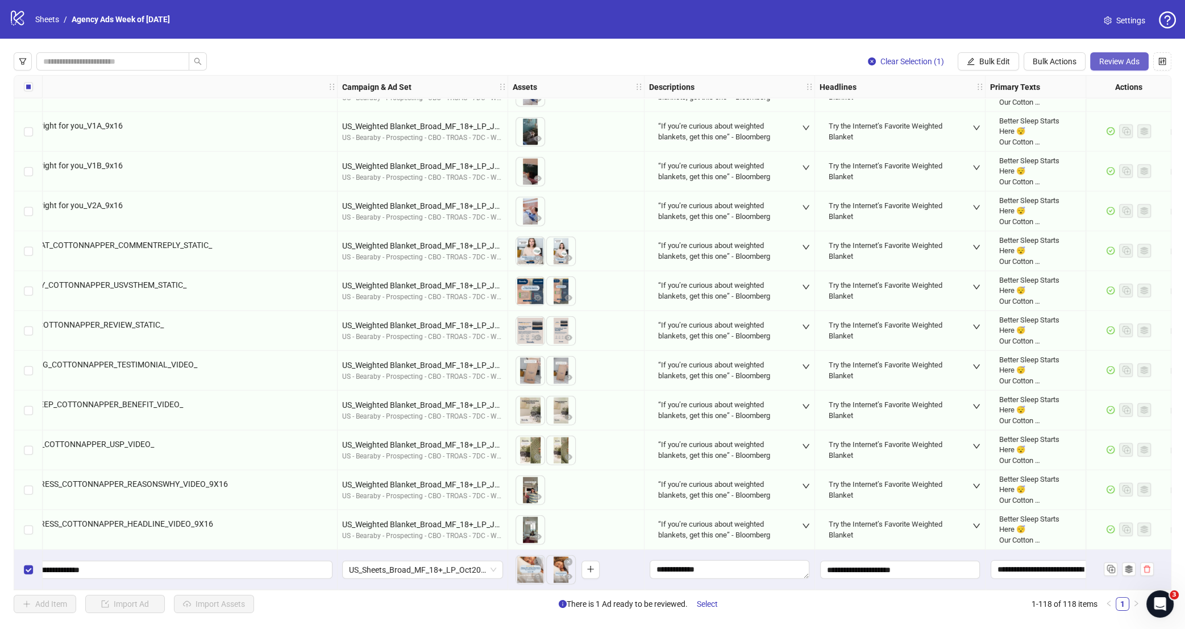
click at [1113, 66] on span "Review Ads" at bounding box center [1119, 61] width 40 height 9
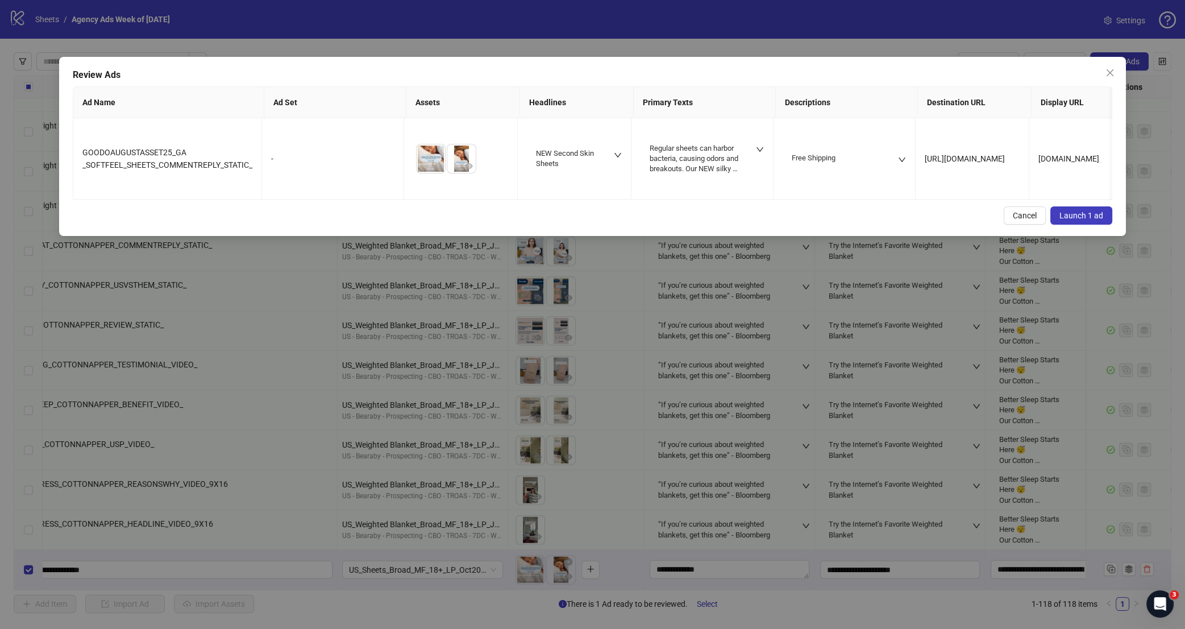
click at [1083, 218] on div "Review Ads Ad Name Ad Set Assets Headlines Primary Texts Descriptions Destinati…" at bounding box center [592, 146] width 1067 height 179
click at [1086, 214] on button "Launch 1 ad" at bounding box center [1081, 215] width 62 height 18
